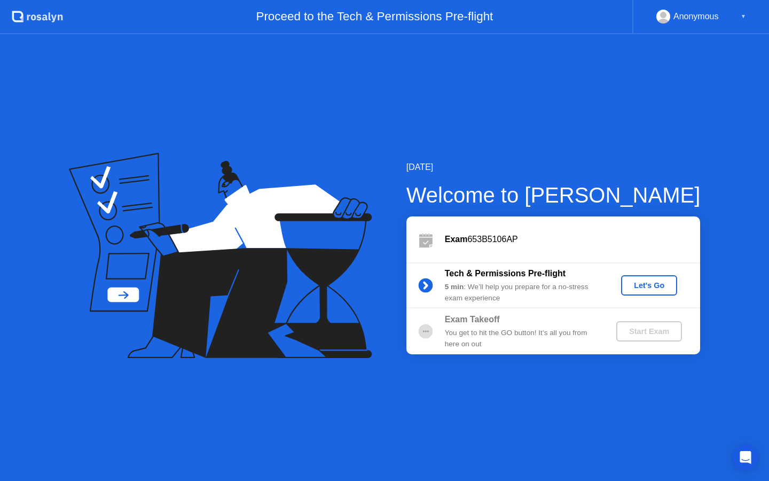
click at [639, 287] on div "Let's Go" at bounding box center [649, 285] width 48 height 9
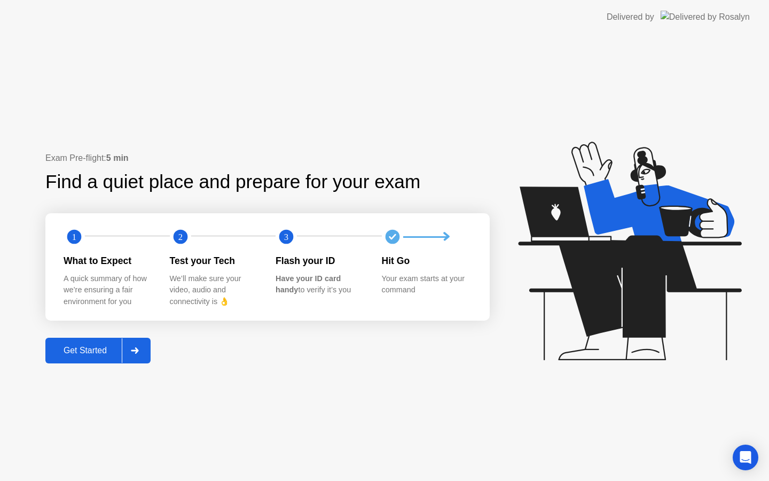
click at [88, 355] on div "Get Started" at bounding box center [85, 351] width 73 height 10
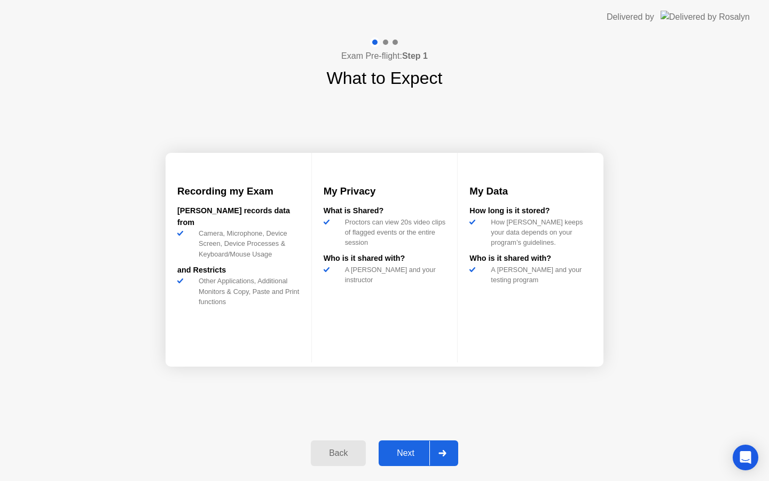
click at [413, 449] on div "Next" at bounding box center [406, 453] width 48 height 10
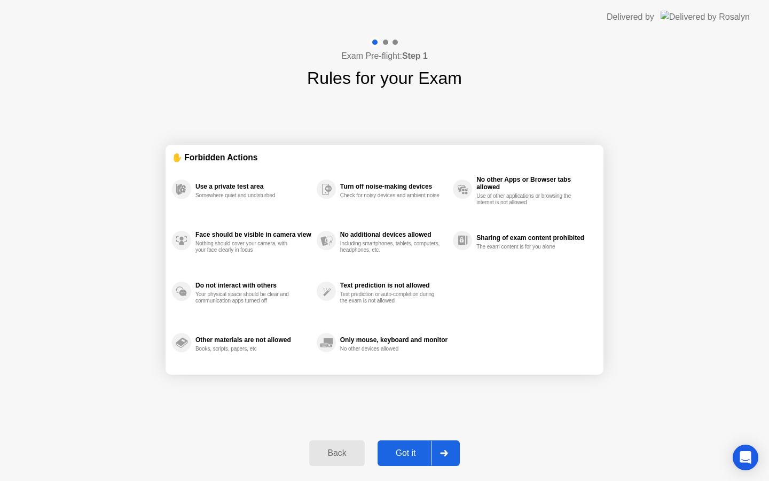
click at [416, 457] on div "Got it" at bounding box center [406, 453] width 50 height 10
select select "Available cameras"
select select "Available speakers"
select select "Available microphones"
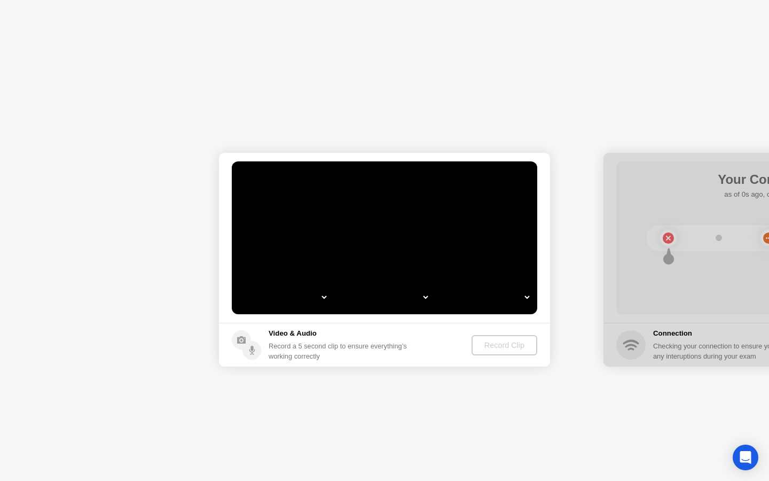
select select "**********"
select select "*******"
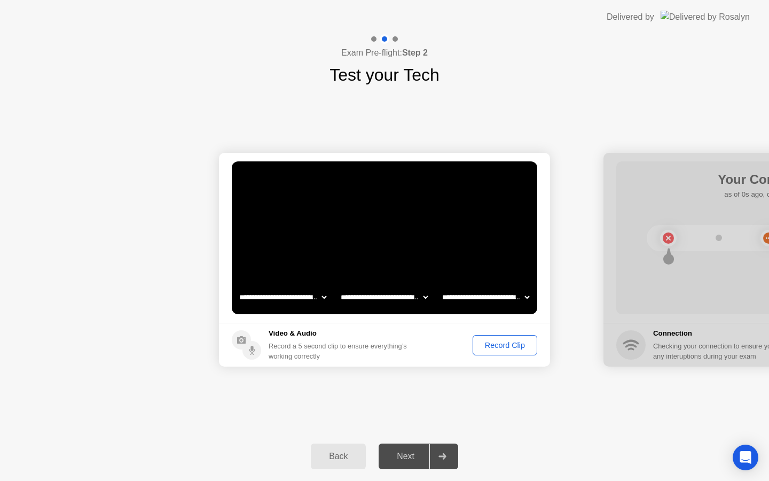
click at [505, 346] on div "Record Clip" at bounding box center [504, 345] width 57 height 9
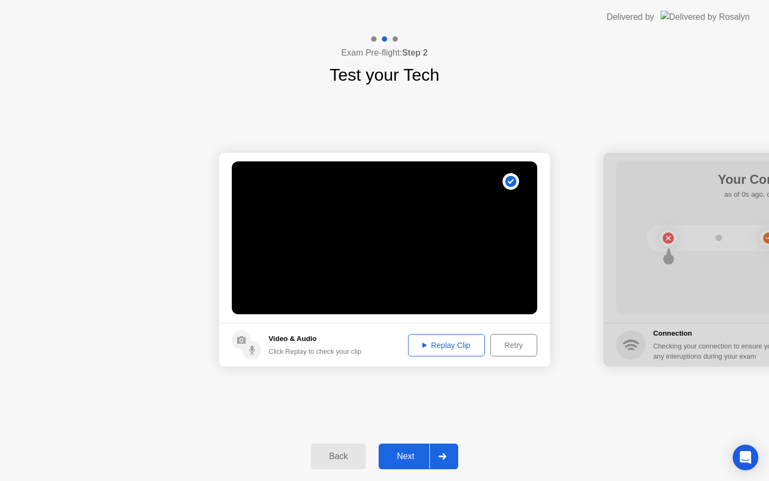
click at [441, 349] on div "Replay Clip" at bounding box center [446, 345] width 69 height 9
click at [401, 455] on div "Next" at bounding box center [406, 456] width 48 height 10
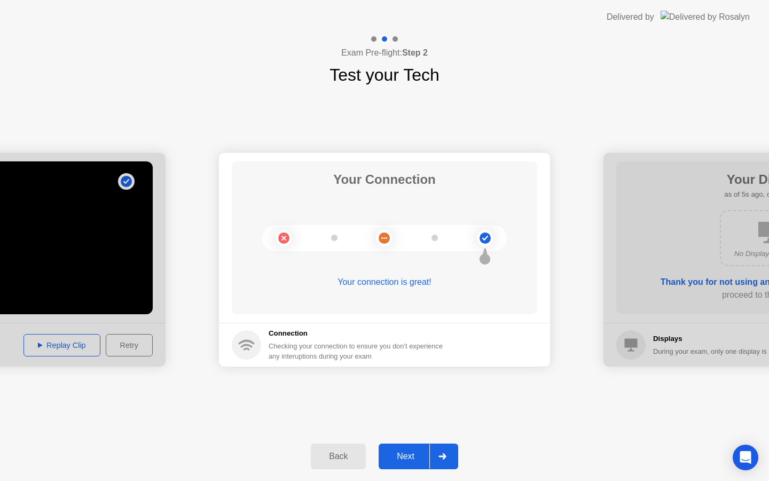
click at [410, 455] on div "Next" at bounding box center [406, 456] width 48 height 10
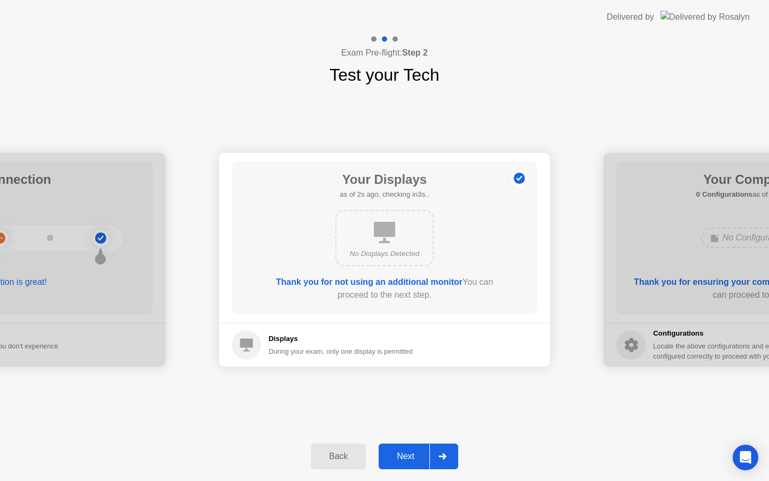
click at [413, 460] on div "Next" at bounding box center [406, 456] width 48 height 10
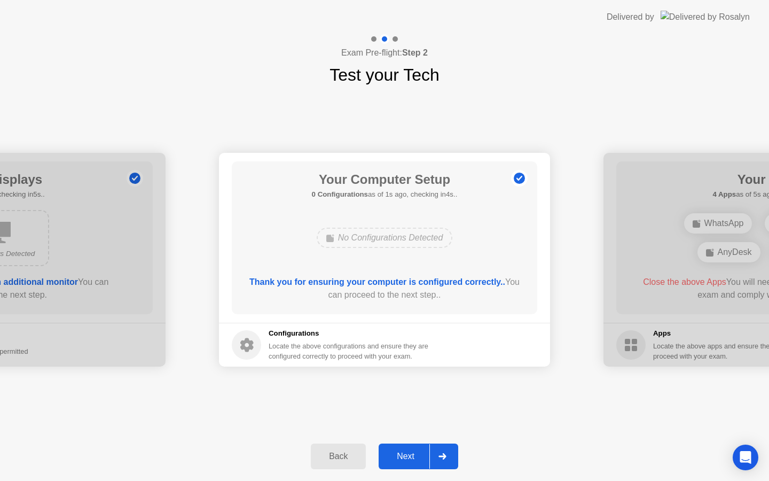
click at [413, 460] on div "Next" at bounding box center [406, 456] width 48 height 10
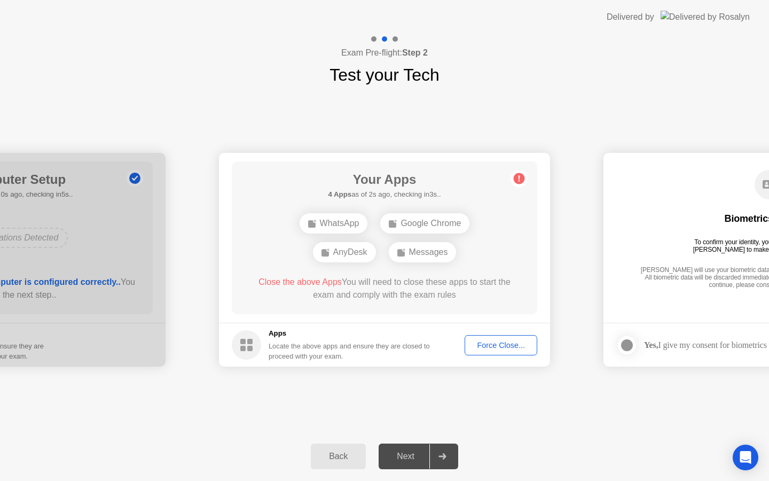
click at [502, 346] on div "Force Close..." at bounding box center [500, 345] width 65 height 9
click at [518, 346] on div "Force Close..." at bounding box center [500, 345] width 65 height 9
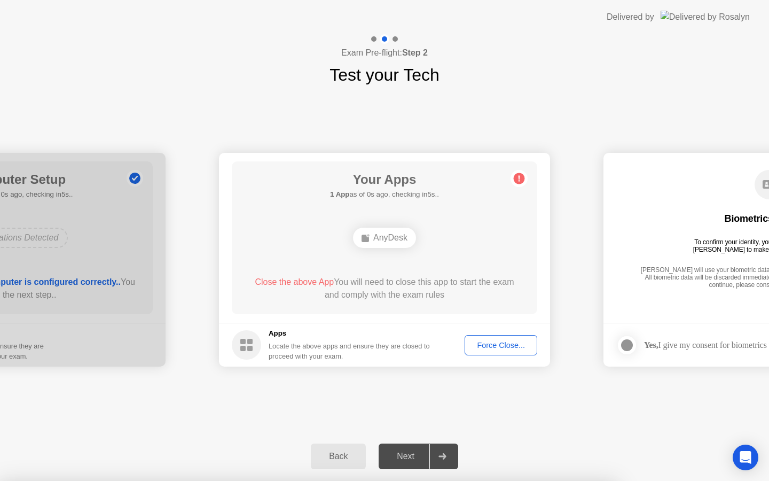
click at [518, 181] on circle at bounding box center [519, 178] width 11 height 11
click at [510, 349] on div "Force Close..." at bounding box center [500, 345] width 65 height 9
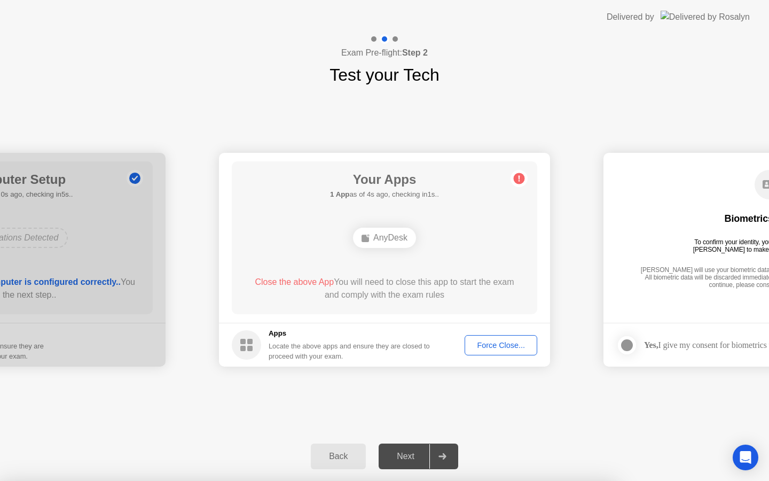
click at [114, 0] on header "Delivered by" at bounding box center [384, 17] width 769 height 34
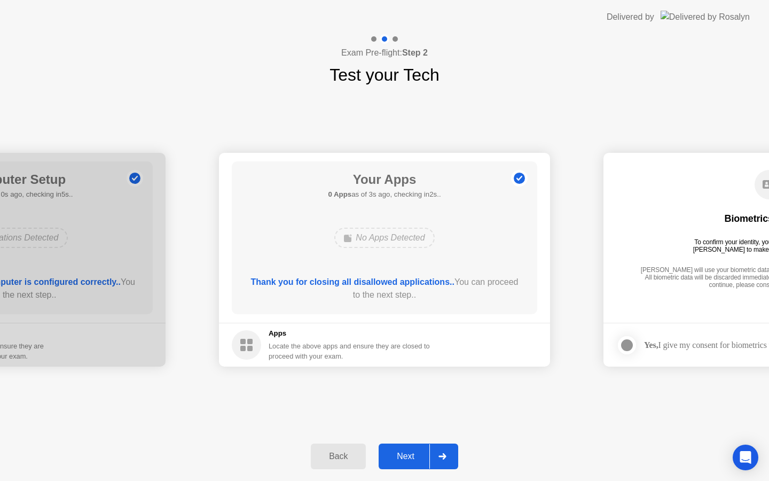
click at [413, 455] on div "Next" at bounding box center [406, 456] width 48 height 10
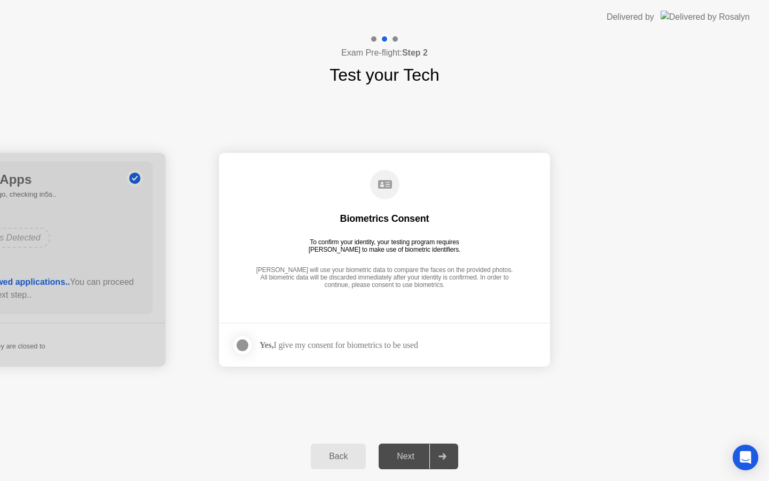
click at [242, 345] on div at bounding box center [242, 345] width 13 height 13
click at [406, 456] on div "Next" at bounding box center [406, 456] width 48 height 10
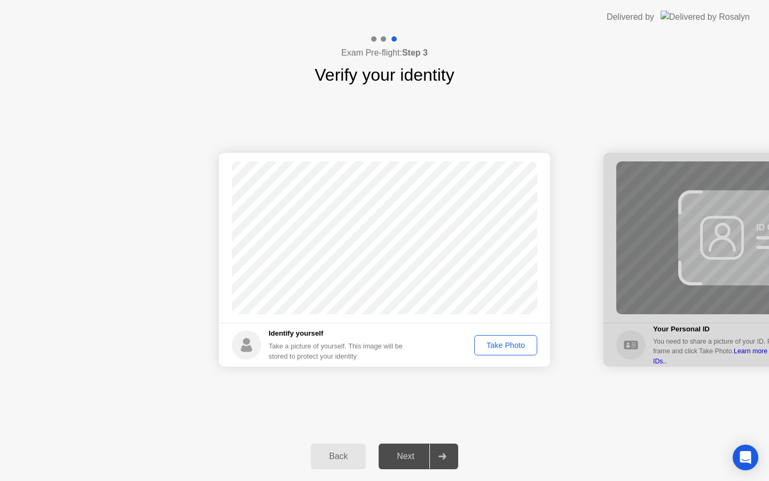
click at [498, 348] on div "Take Photo" at bounding box center [506, 345] width 56 height 9
click at [516, 347] on div "Retake" at bounding box center [513, 345] width 42 height 9
click at [509, 346] on div "Take Photo" at bounding box center [506, 345] width 56 height 9
click at [399, 463] on button "Next" at bounding box center [419, 456] width 80 height 26
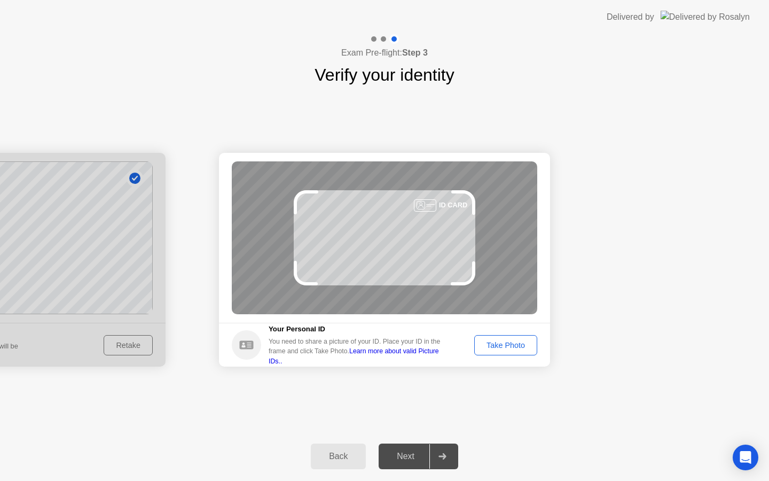
click at [514, 344] on div "Take Photo" at bounding box center [506, 345] width 56 height 9
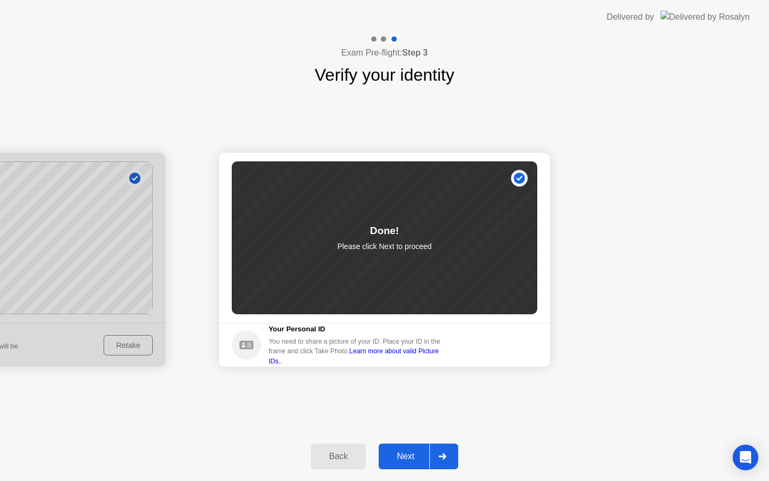
click at [399, 457] on div "Next" at bounding box center [406, 456] width 48 height 10
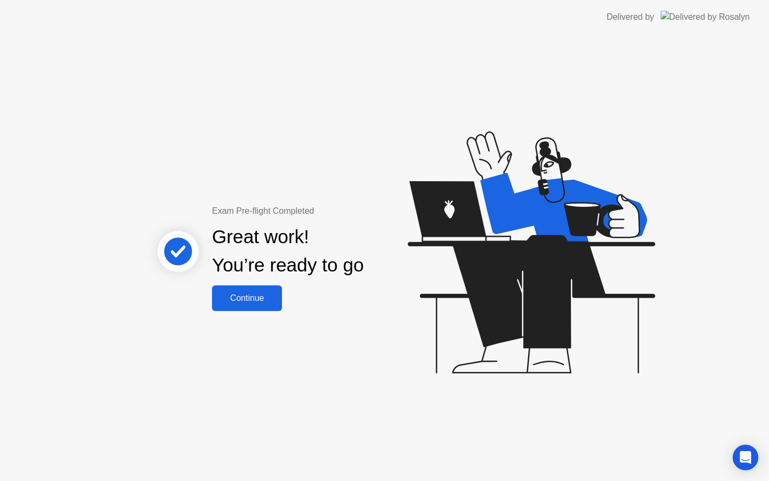
click at [257, 305] on button "Continue" at bounding box center [247, 298] width 70 height 26
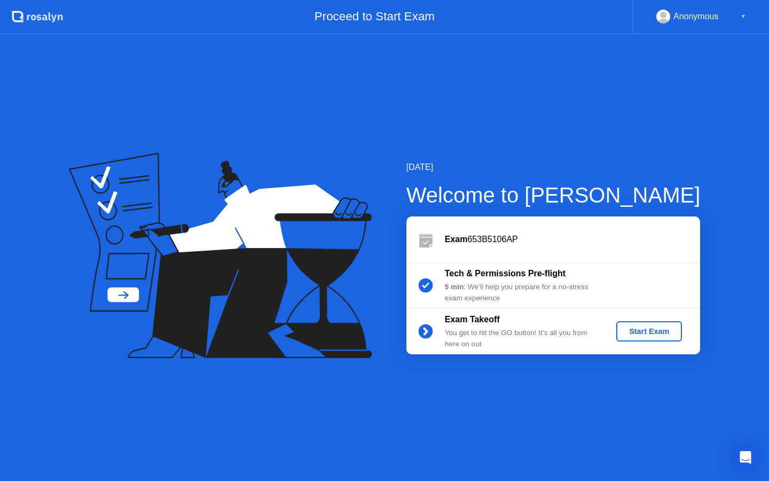
click at [640, 329] on div "Start Exam" at bounding box center [649, 331] width 57 height 9
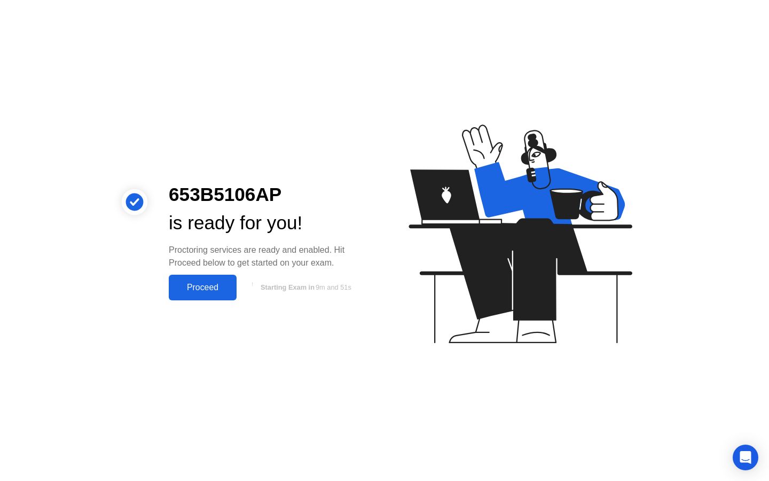
click at [220, 292] on div "Proceed" at bounding box center [202, 288] width 61 height 10
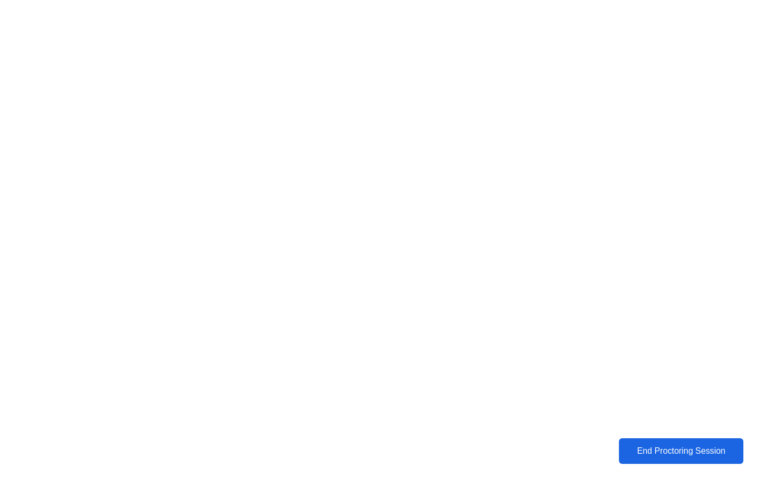
click at [673, 453] on div "End Proctoring Session" at bounding box center [681, 451] width 118 height 10
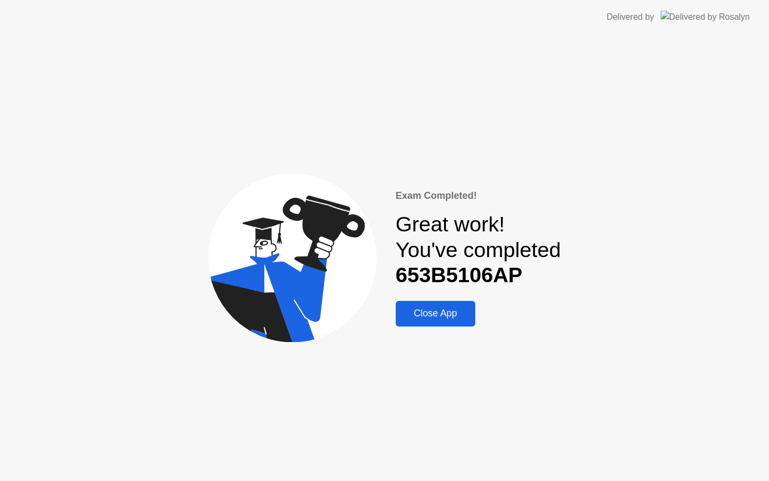
click at [425, 316] on div "Close App" at bounding box center [435, 313] width 73 height 11
